Goal: Information Seeking & Learning: Learn about a topic

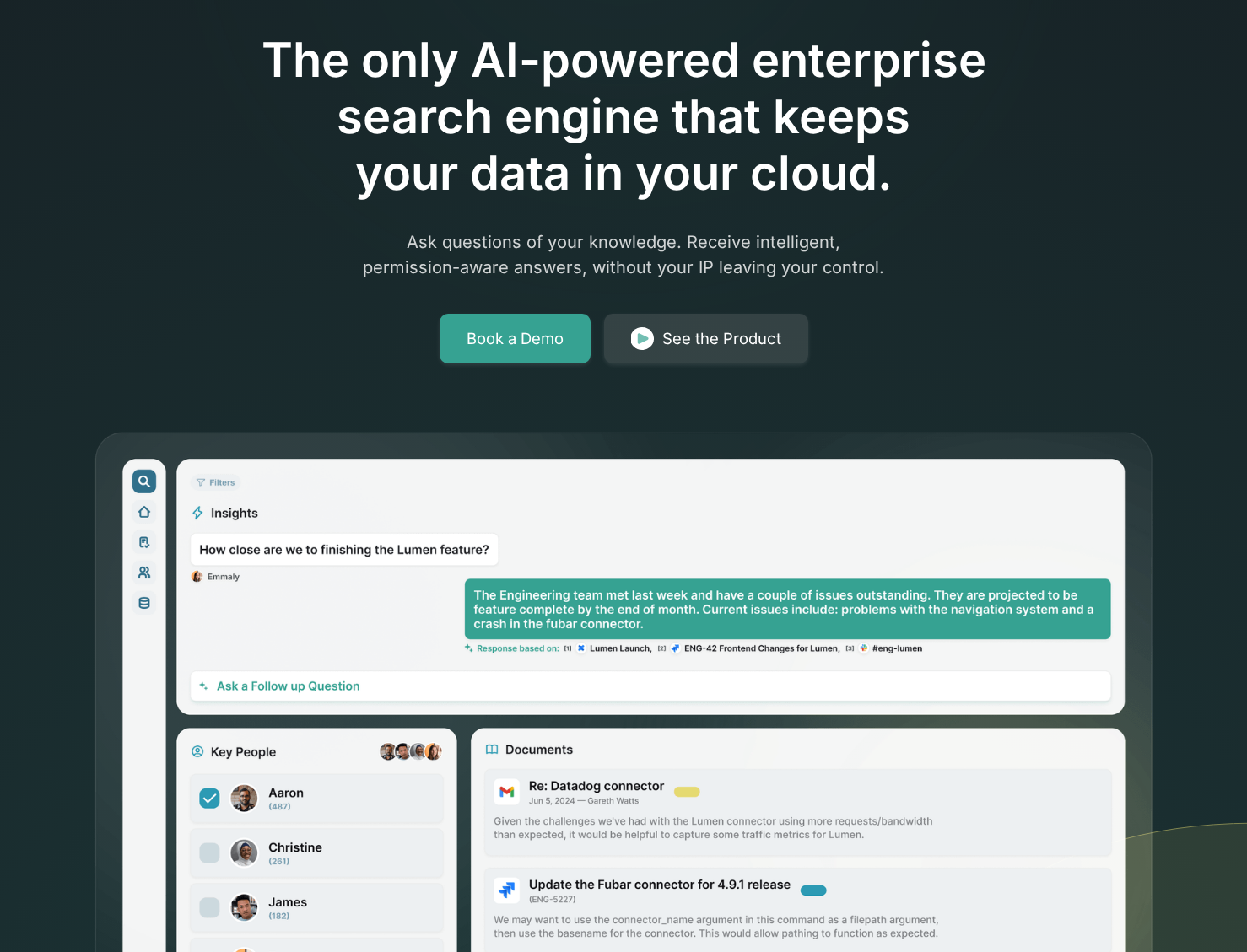
scroll to position [60, 0]
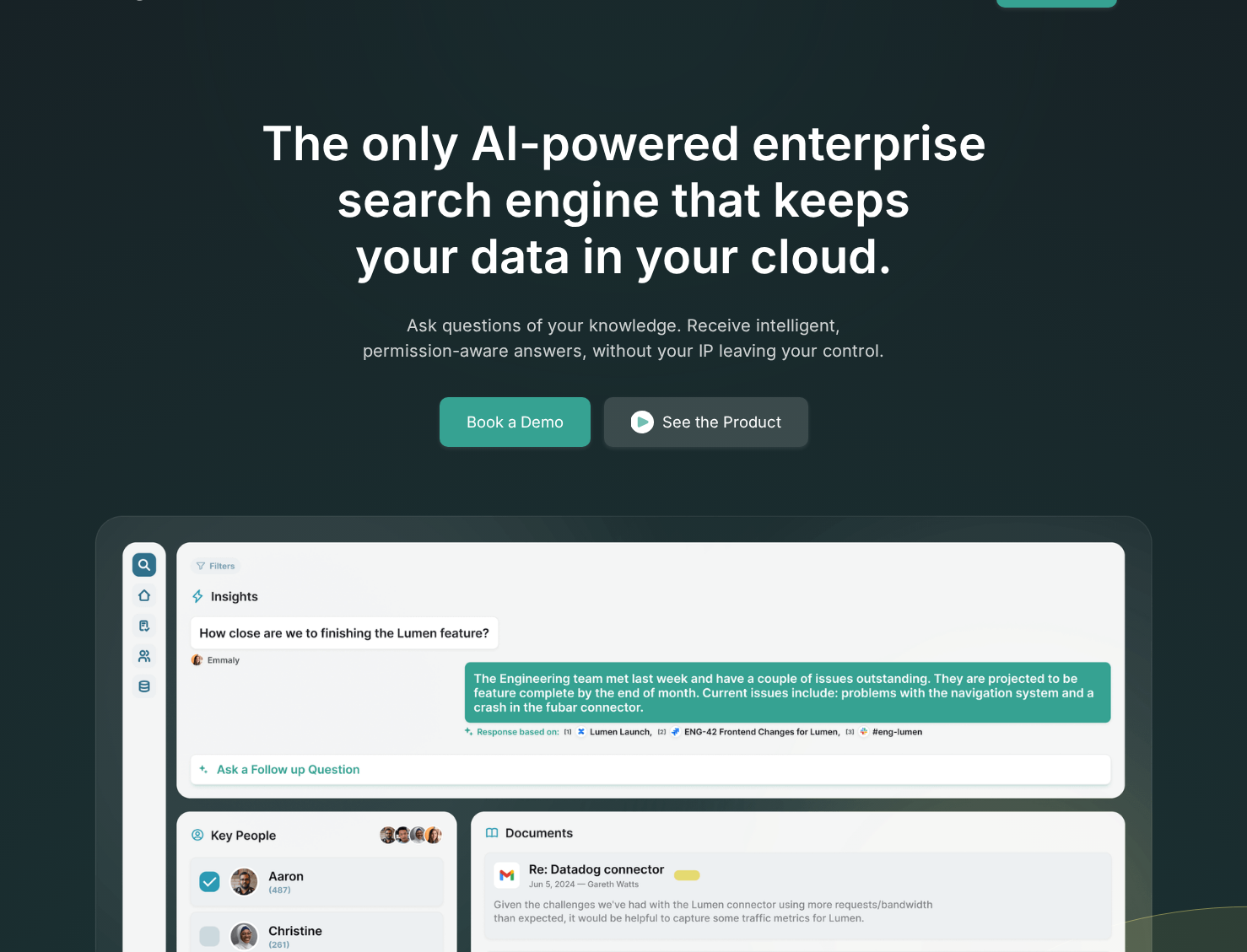
click at [712, 430] on div "See the Product" at bounding box center [722, 423] width 119 height 24
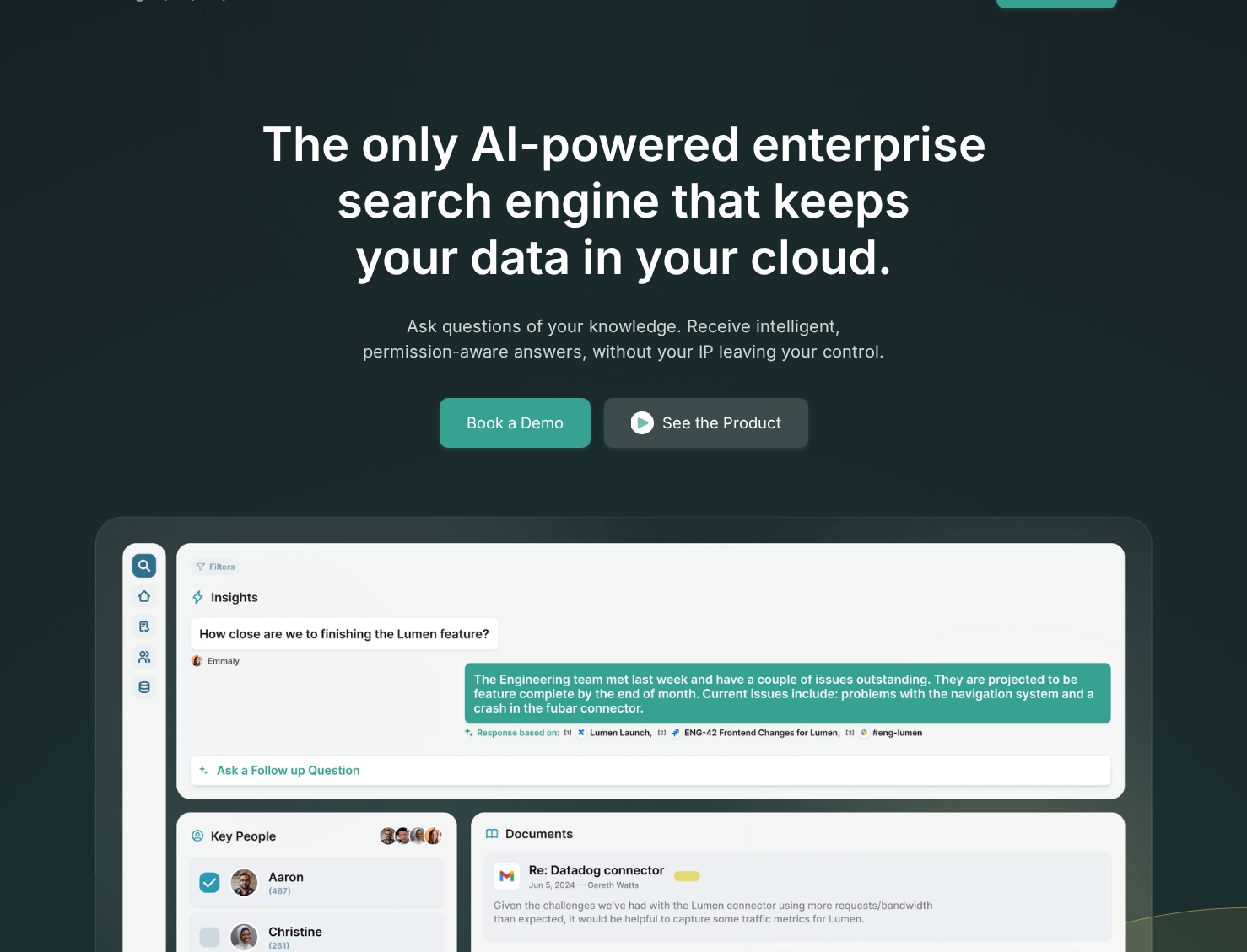
scroll to position [59, 0]
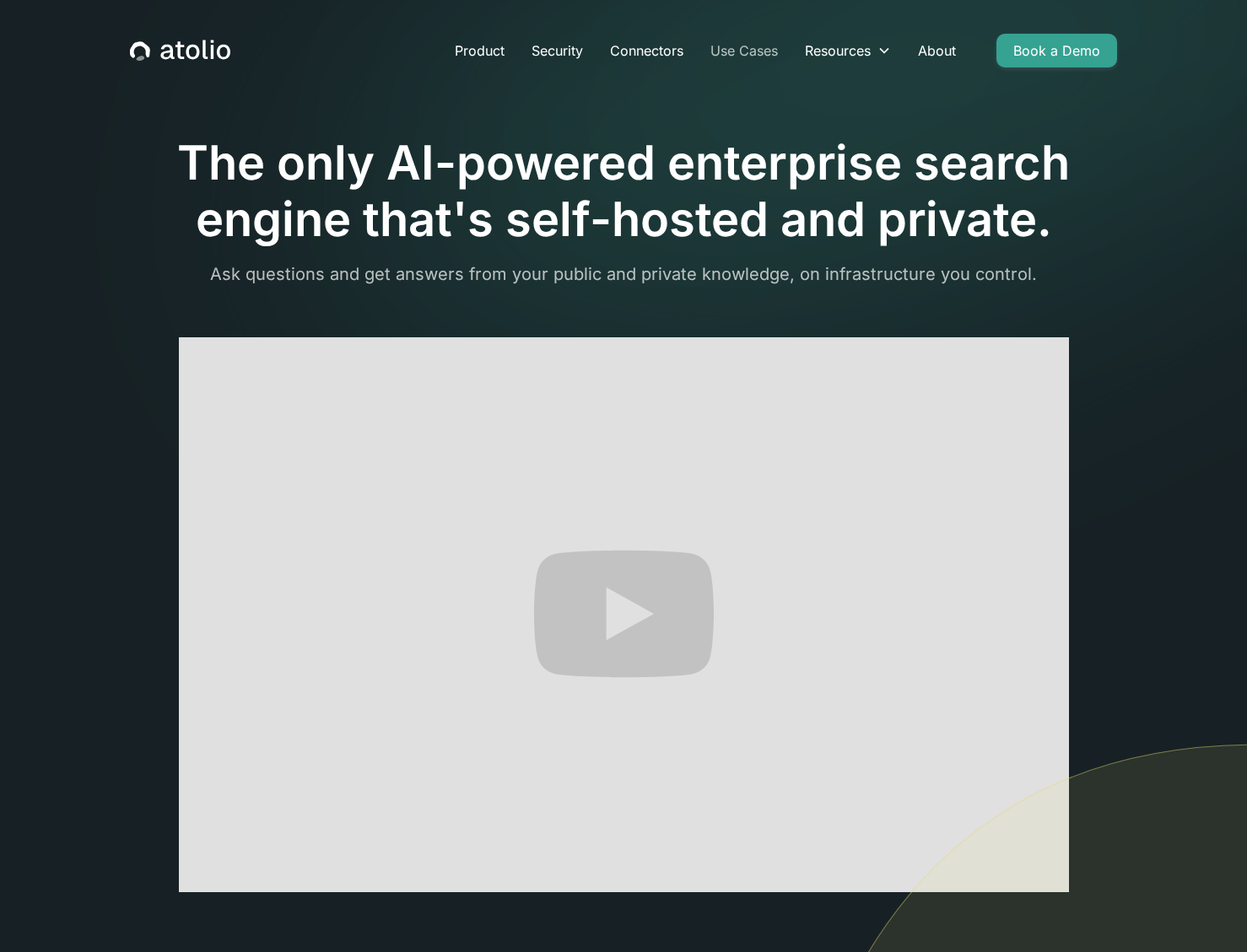
click at [743, 49] on link "Use Cases" at bounding box center [744, 51] width 94 height 34
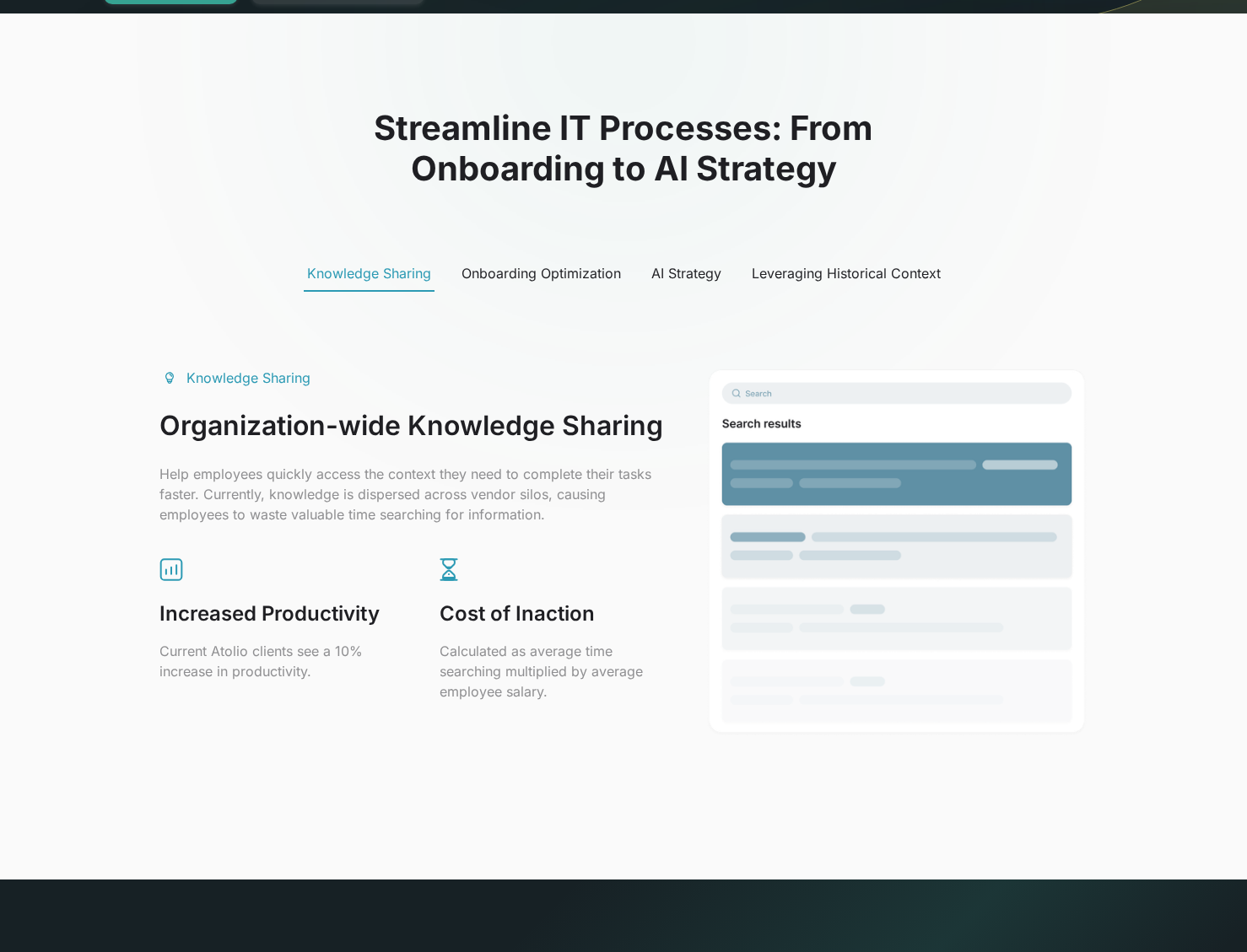
scroll to position [708, 0]
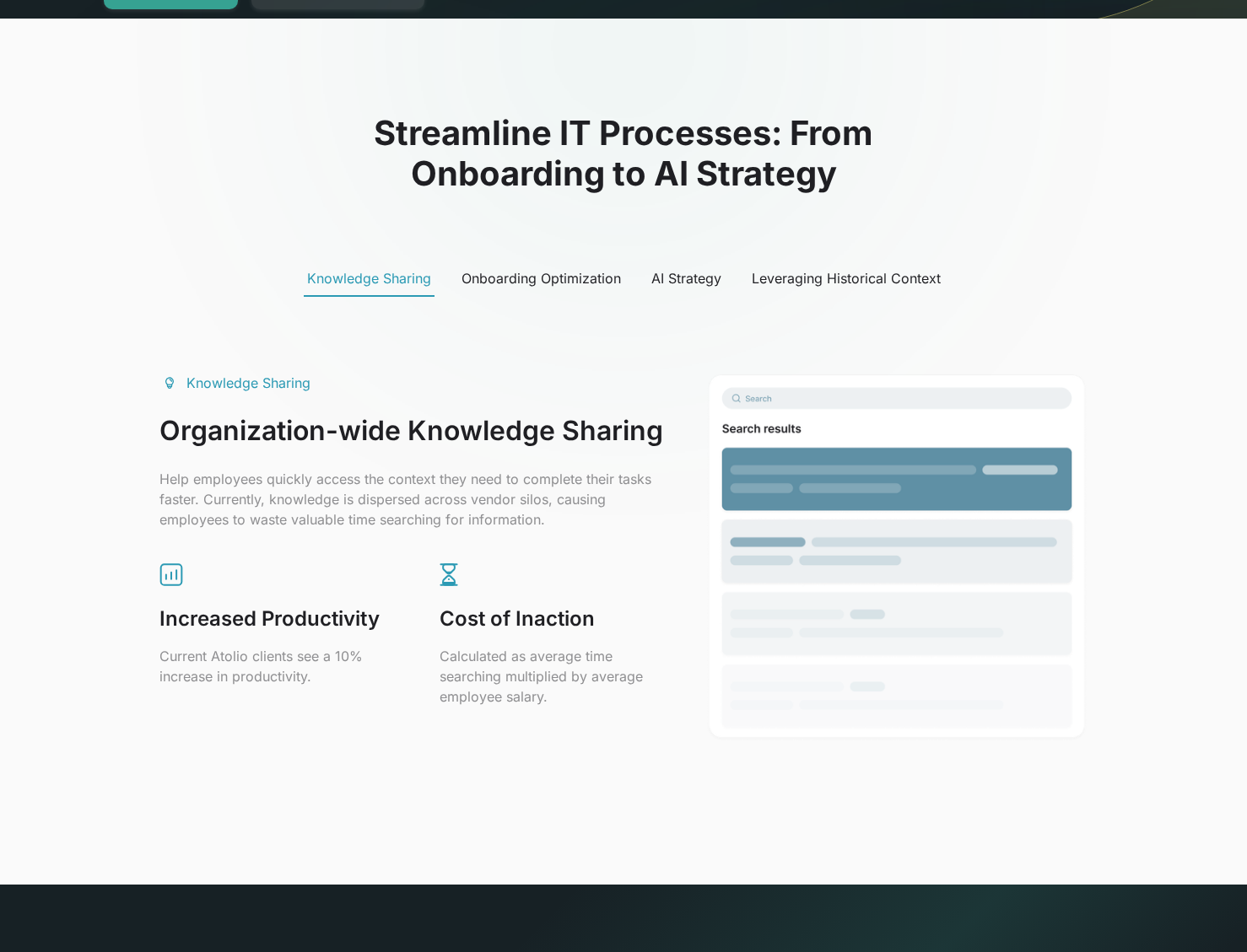
click at [520, 276] on div "Onboarding Optimization" at bounding box center [542, 278] width 160 height 20
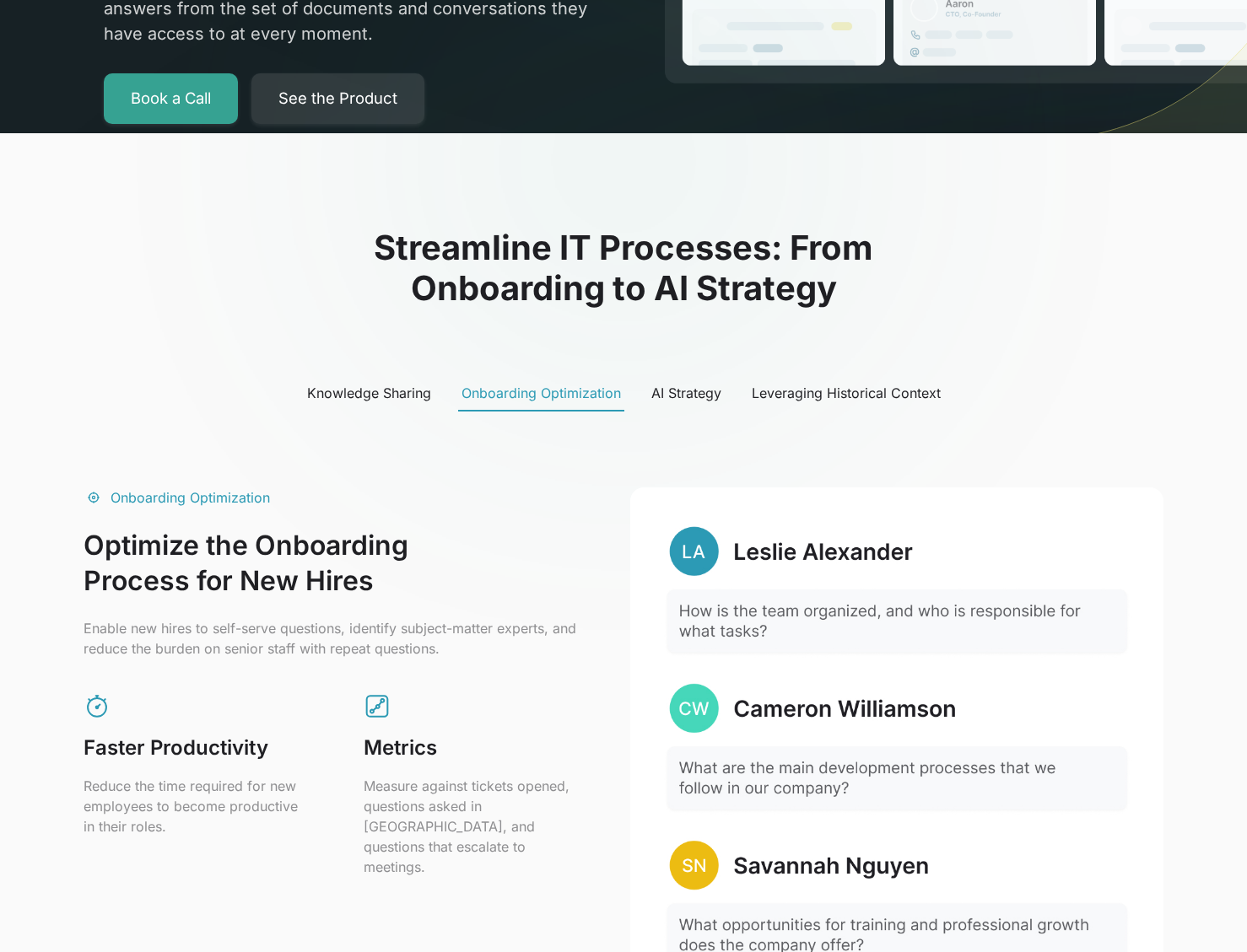
scroll to position [593, 0]
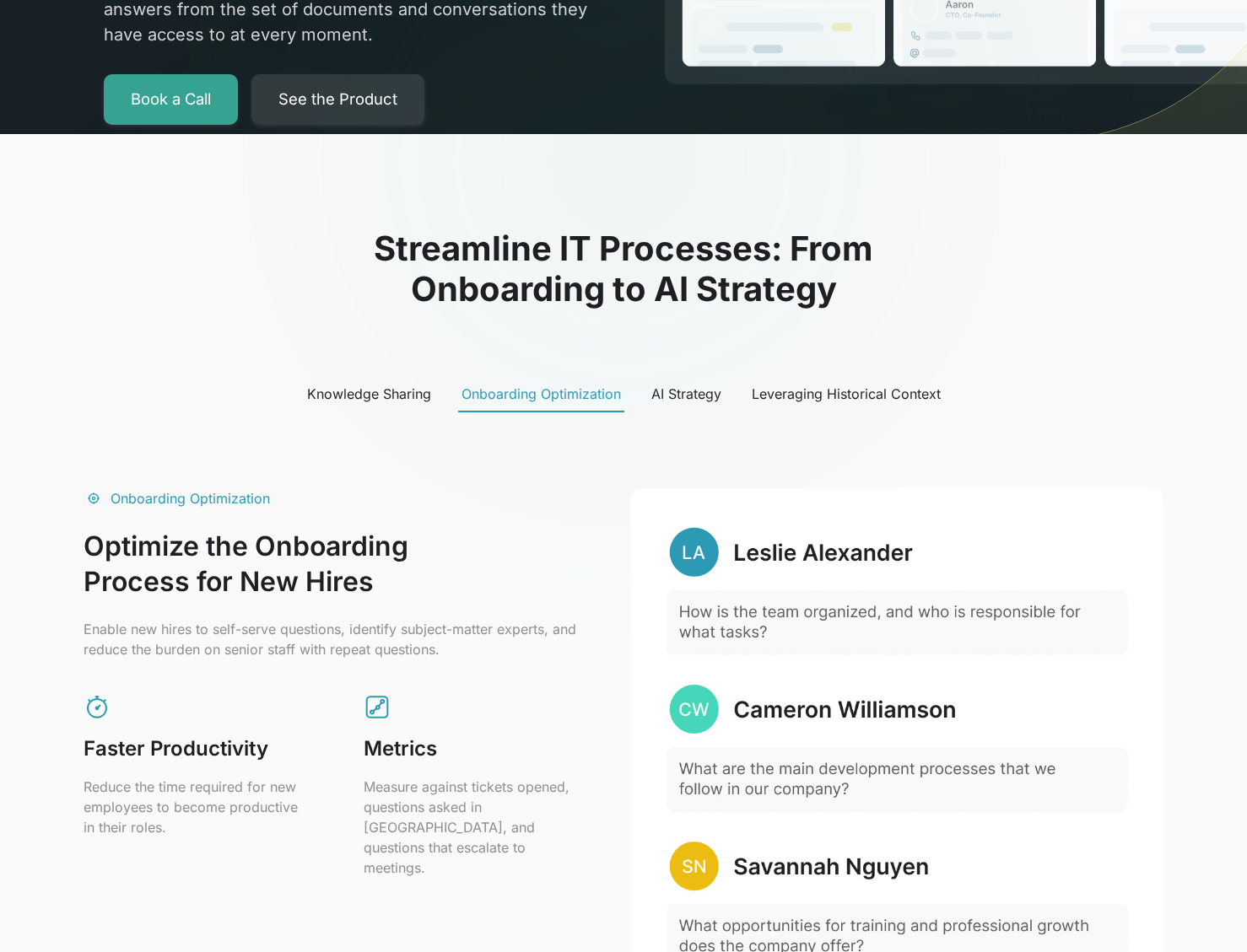
click at [378, 396] on div "Knowledge Sharing" at bounding box center [369, 394] width 124 height 20
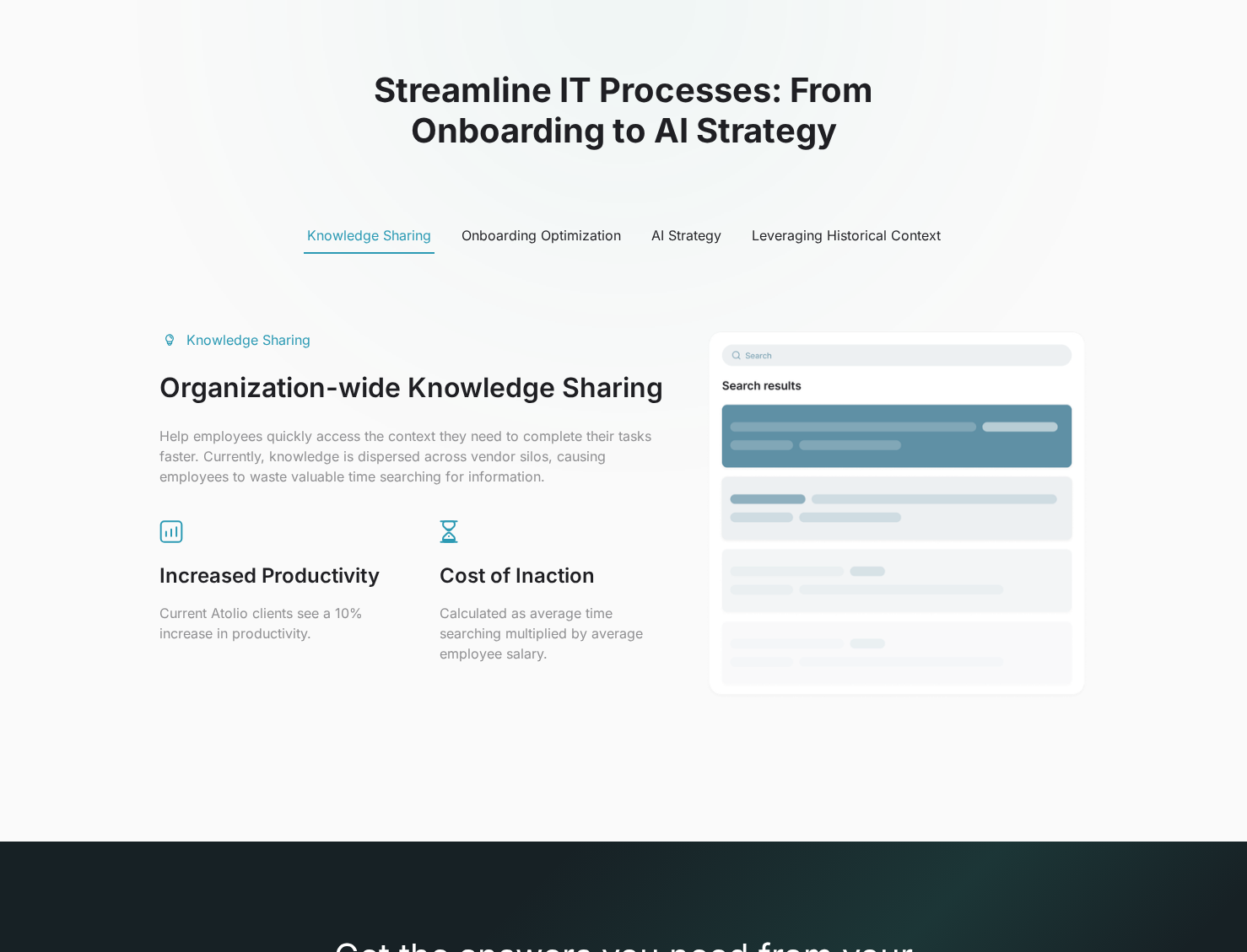
scroll to position [750, 0]
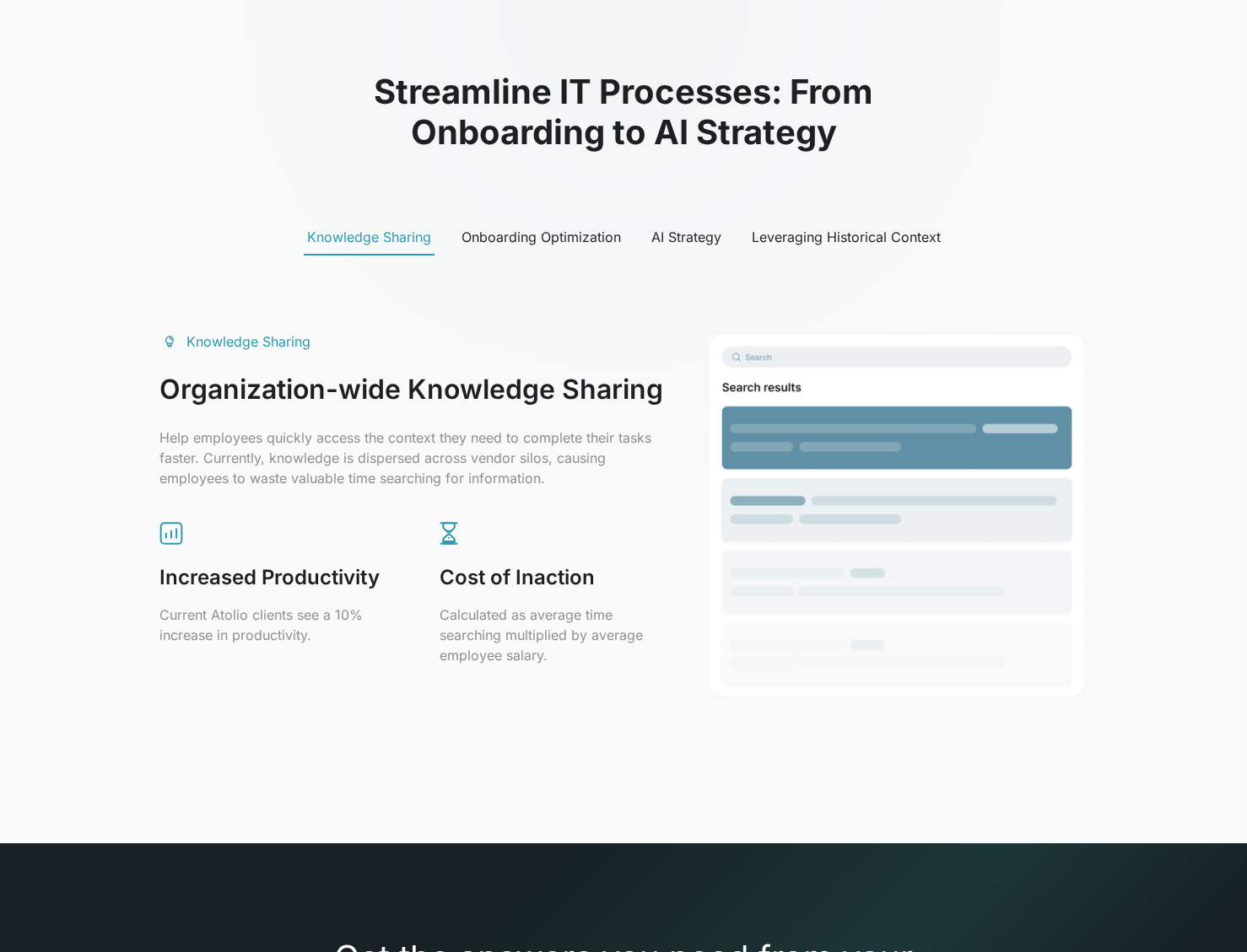
click at [575, 233] on div "Onboarding Optimization" at bounding box center [542, 237] width 160 height 20
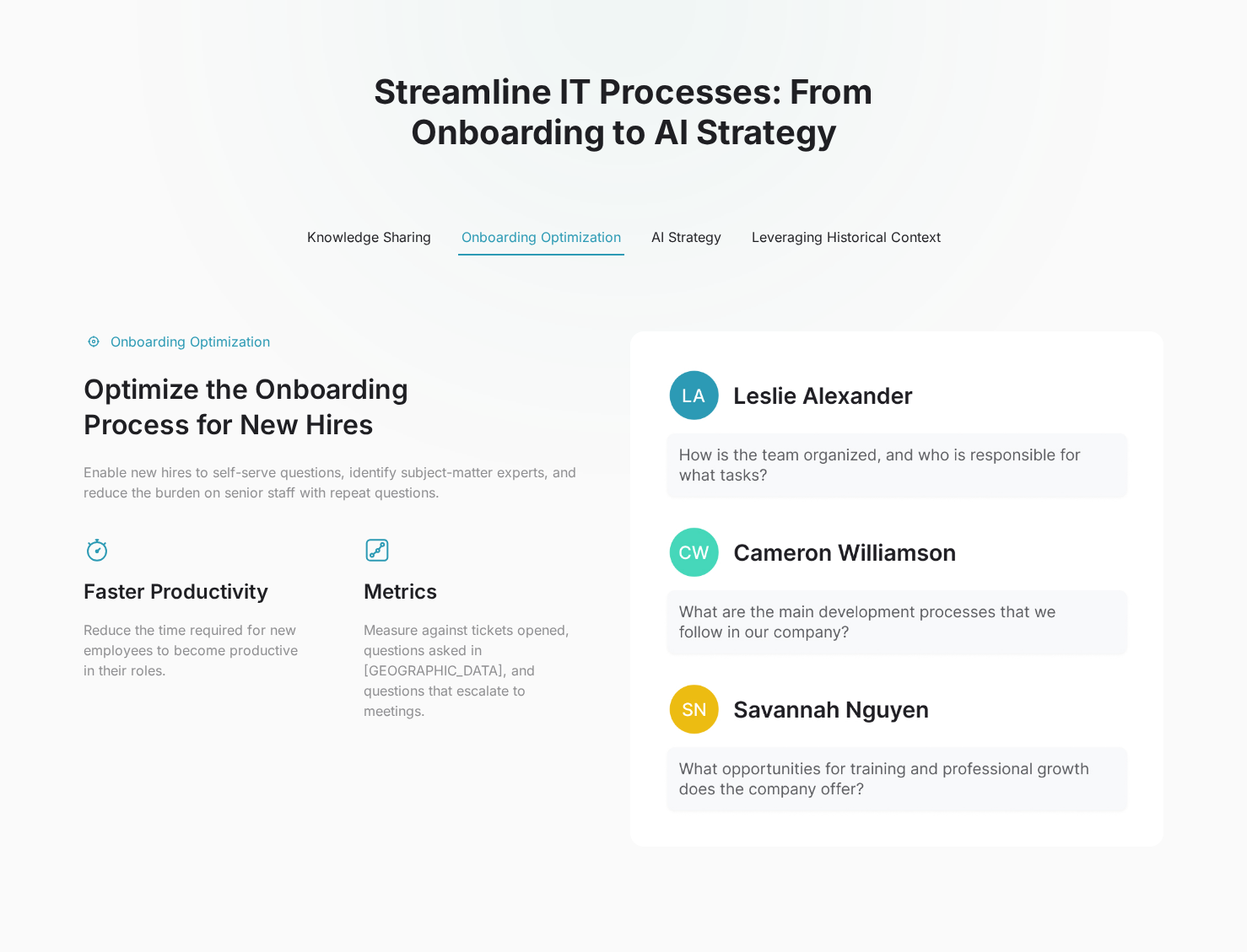
click at [689, 242] on div "AI Strategy" at bounding box center [686, 237] width 70 height 20
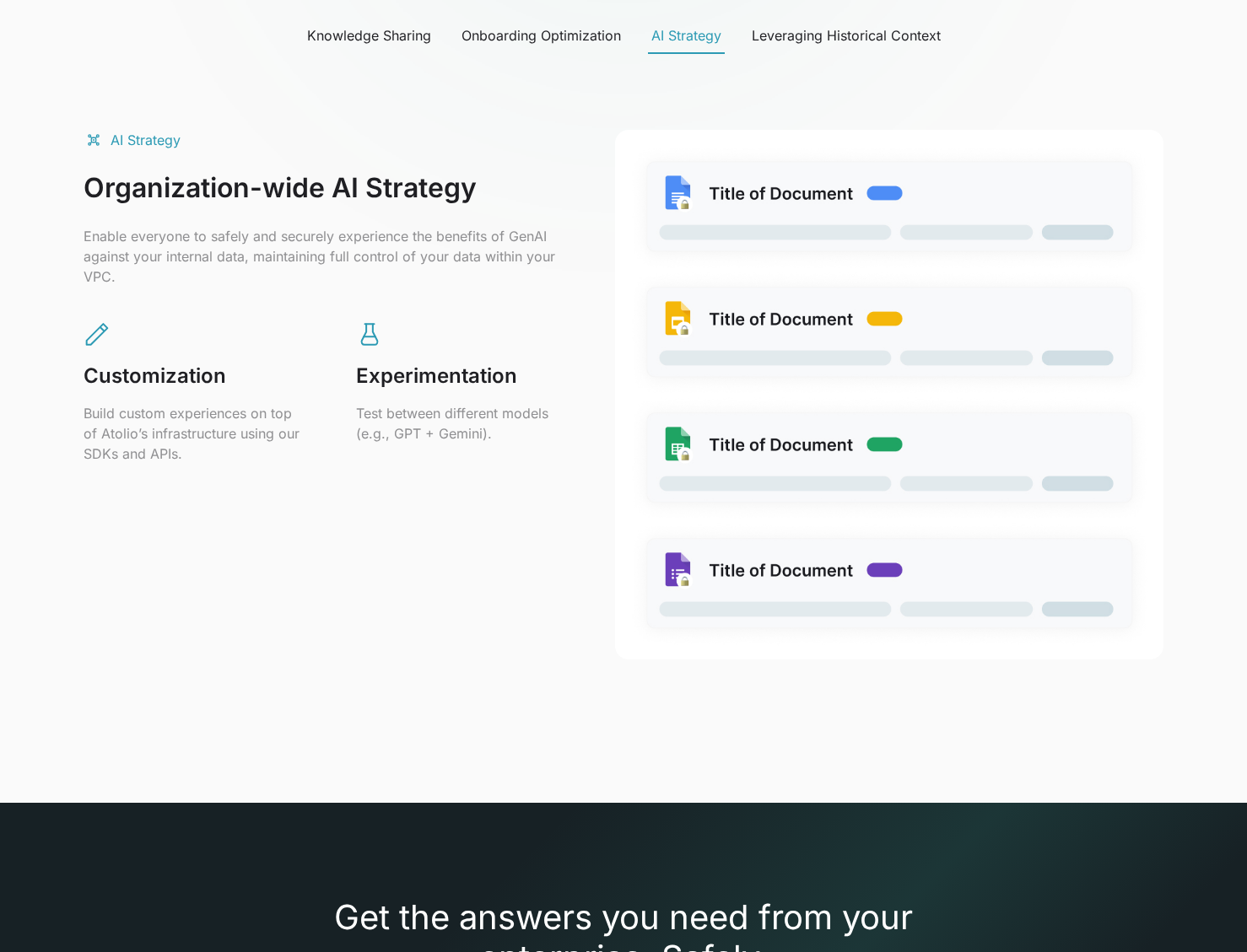
scroll to position [745, 0]
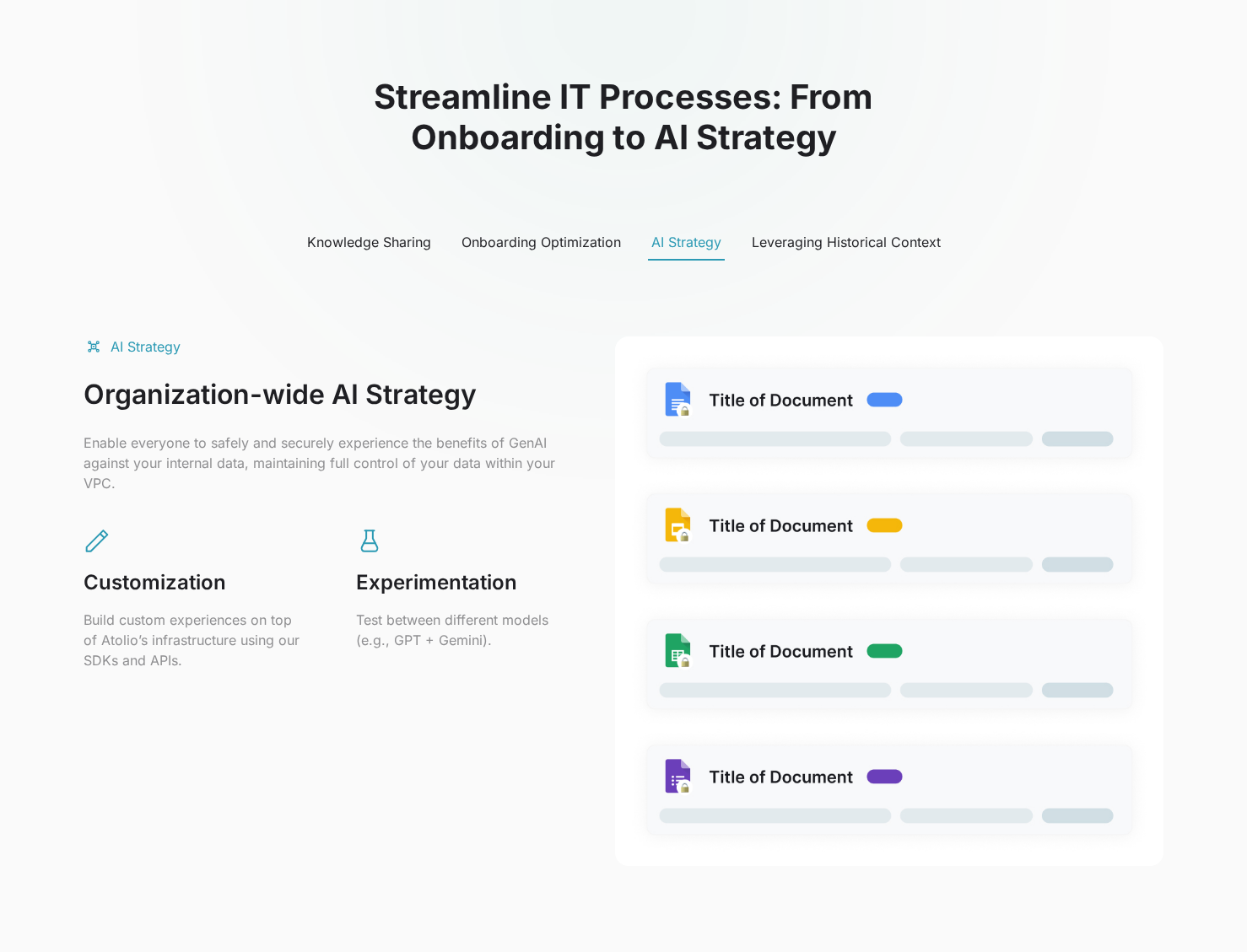
click at [832, 242] on div "Leveraging Historical Context" at bounding box center [846, 242] width 189 height 20
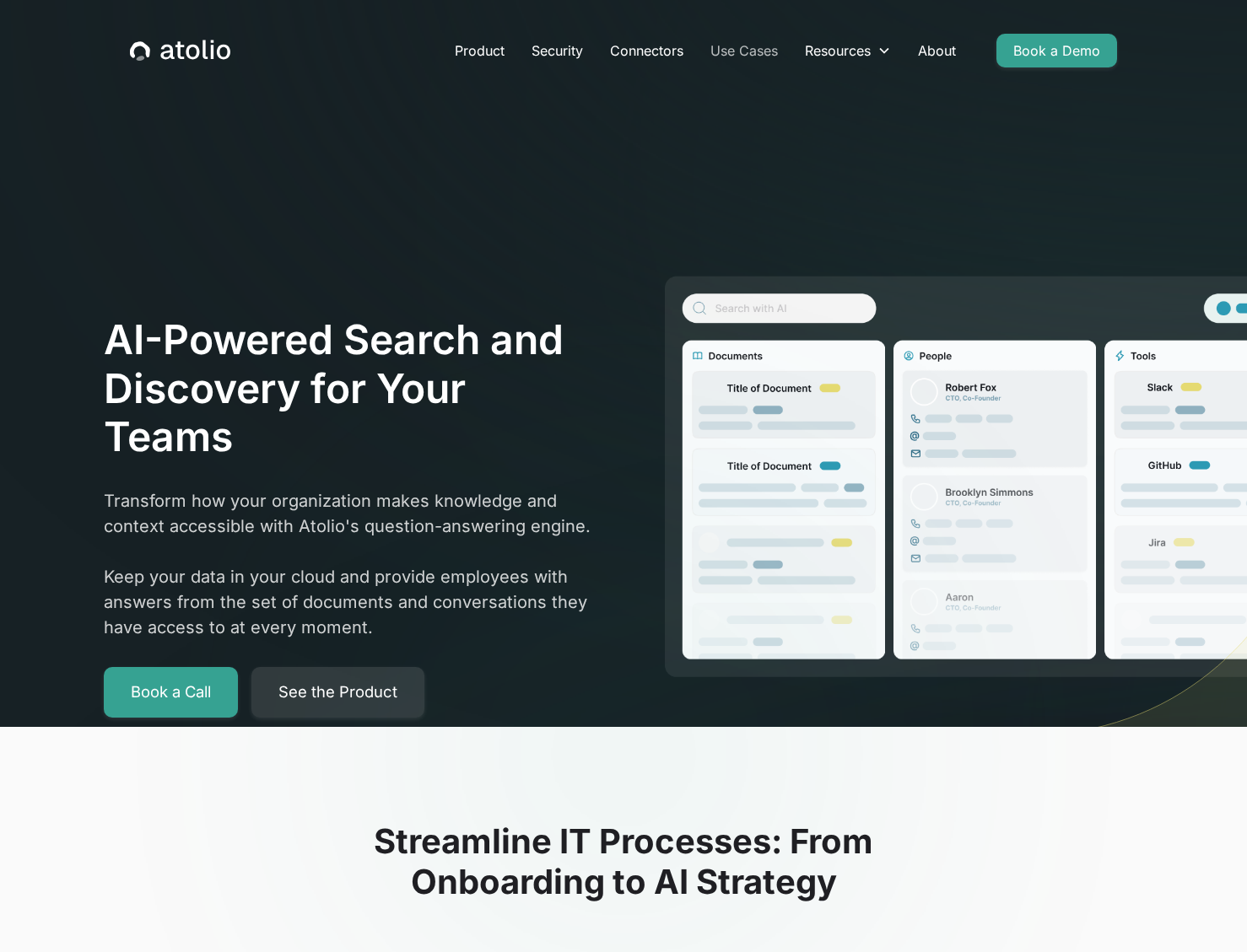
scroll to position [0, 0]
click at [480, 53] on link "Product" at bounding box center [480, 51] width 76 height 34
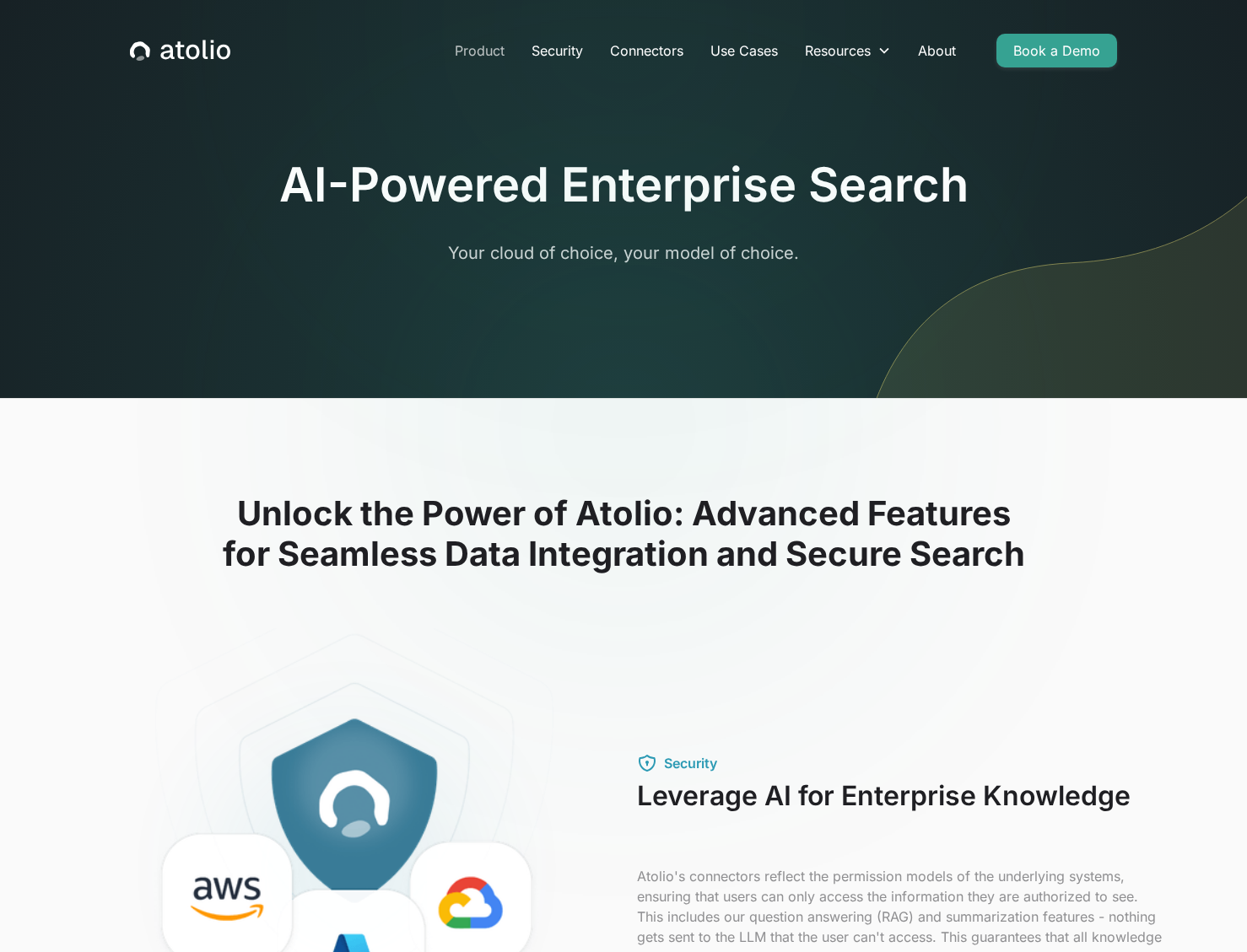
click at [475, 46] on link "Product" at bounding box center [480, 51] width 76 height 34
click at [211, 57] on icon "home" at bounding box center [212, 49] width 3 height 20
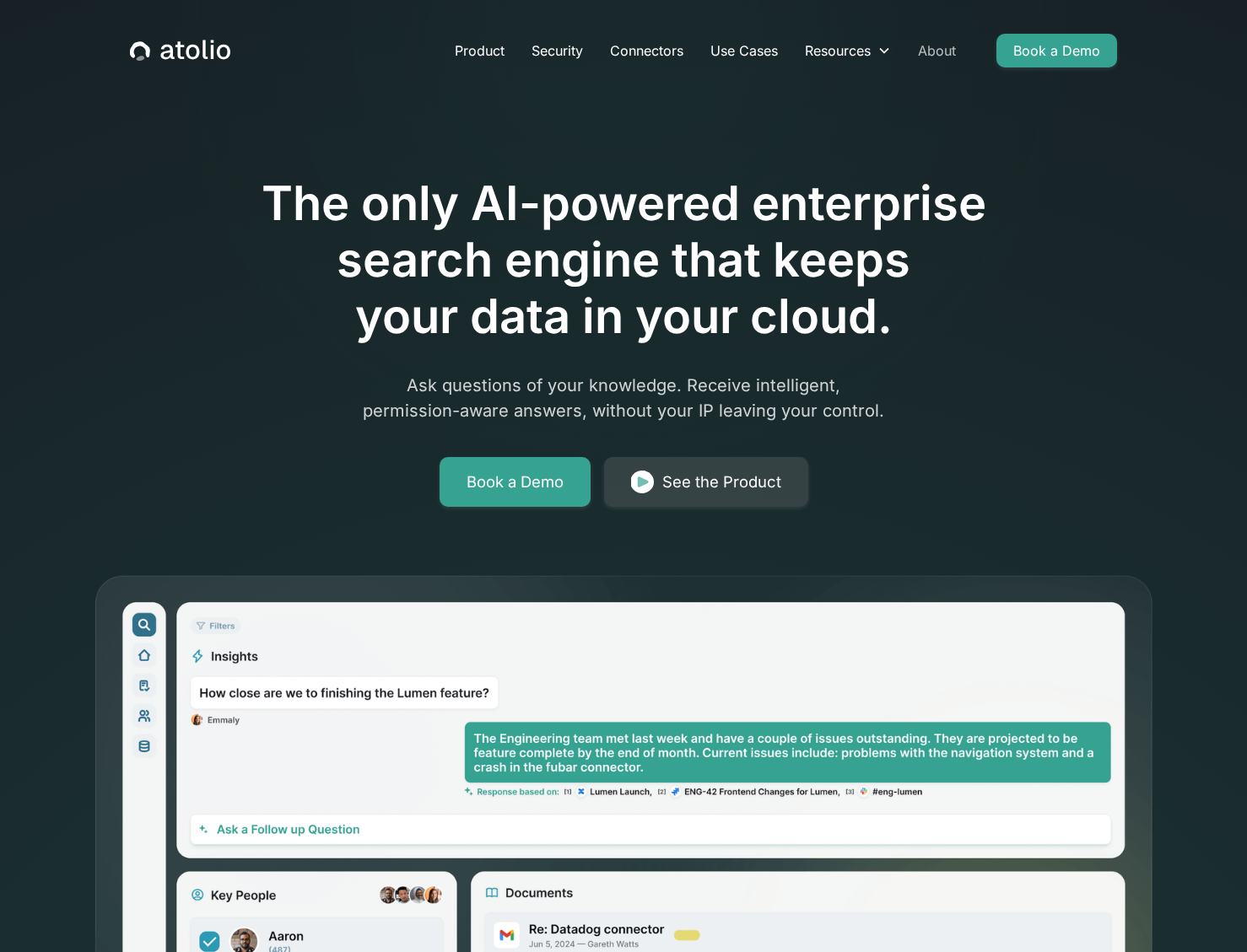
click at [942, 53] on link "About" at bounding box center [936, 51] width 65 height 34
